Goal: Information Seeking & Learning: Learn about a topic

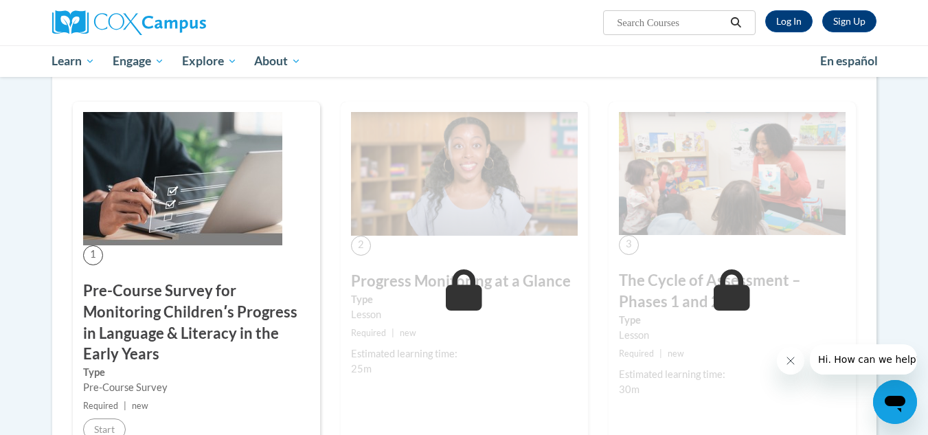
scroll to position [275, 0]
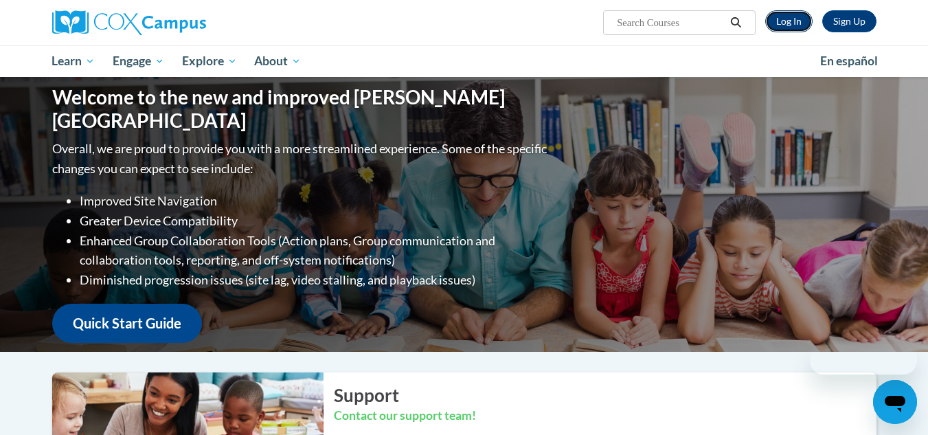
click at [782, 30] on link "Log In" at bounding box center [789, 21] width 47 height 22
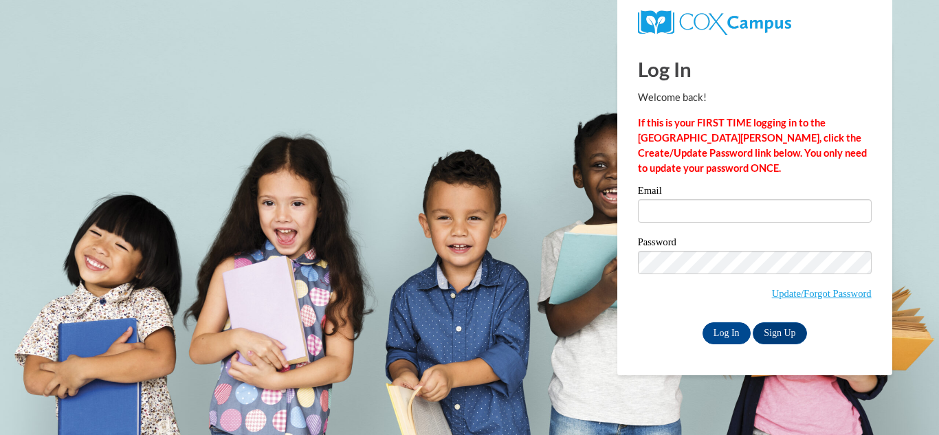
click at [731, 225] on div "Email" at bounding box center [755, 209] width 234 height 47
click at [724, 207] on input "Email" at bounding box center [755, 210] width 234 height 23
click at [662, 218] on input "Email" at bounding box center [755, 210] width 234 height 23
type input "[EMAIL_ADDRESS][PERSON_NAME][DOMAIN_NAME]"
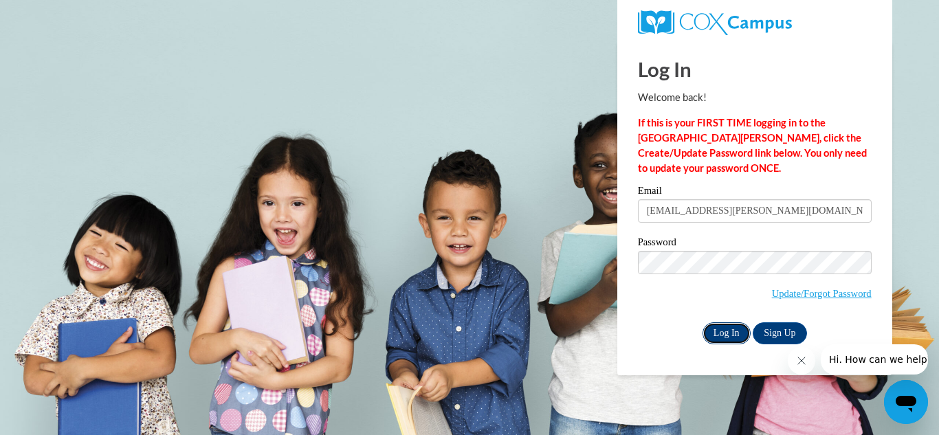
click at [728, 336] on input "Log In" at bounding box center [726, 333] width 48 height 22
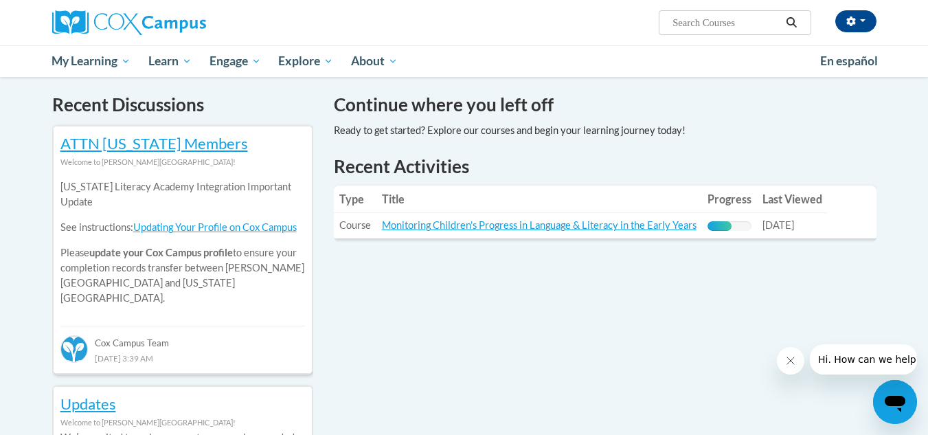
scroll to position [412, 0]
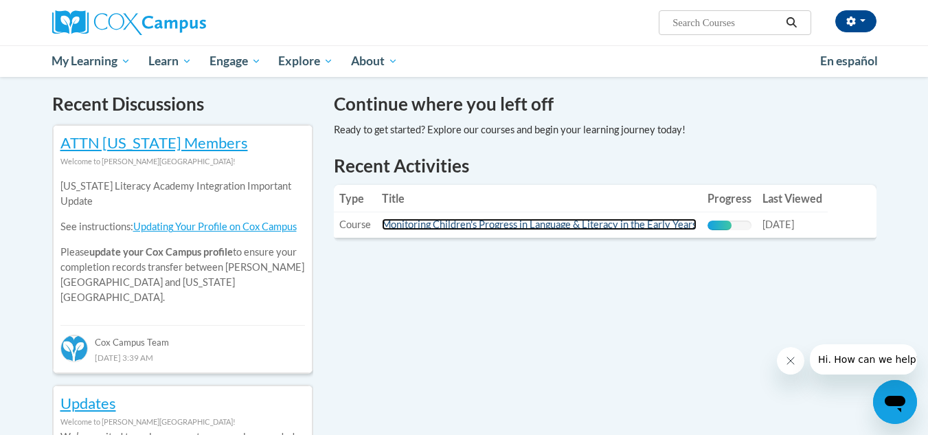
click at [614, 228] on link "Monitoring Children's Progress in Language & Literacy in the Early Years" at bounding box center [539, 225] width 315 height 12
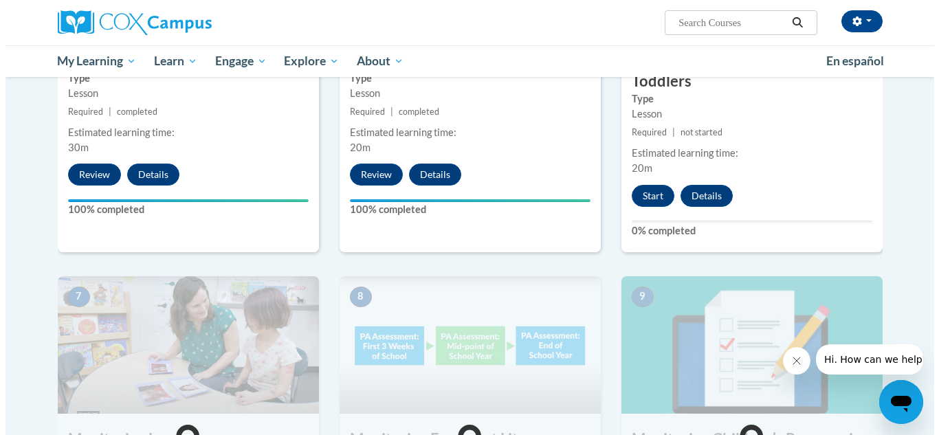
scroll to position [893, 0]
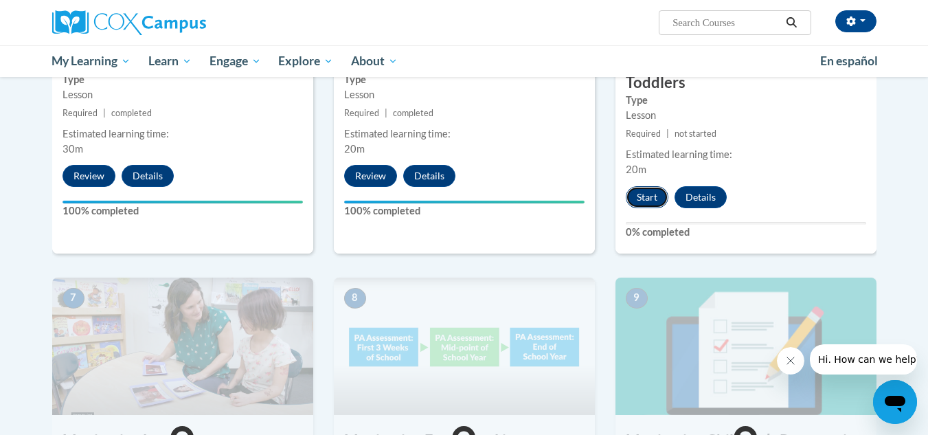
click at [644, 190] on button "Start" at bounding box center [647, 197] width 43 height 22
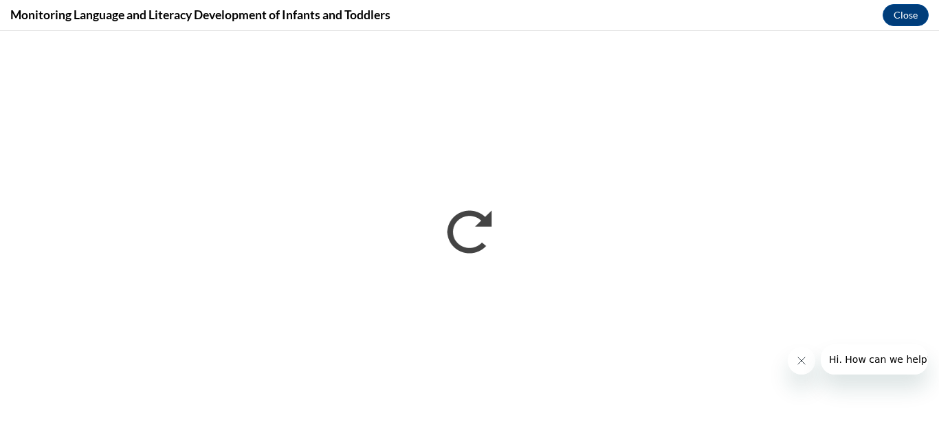
scroll to position [0, 0]
